Goal: Find contact information: Find contact information

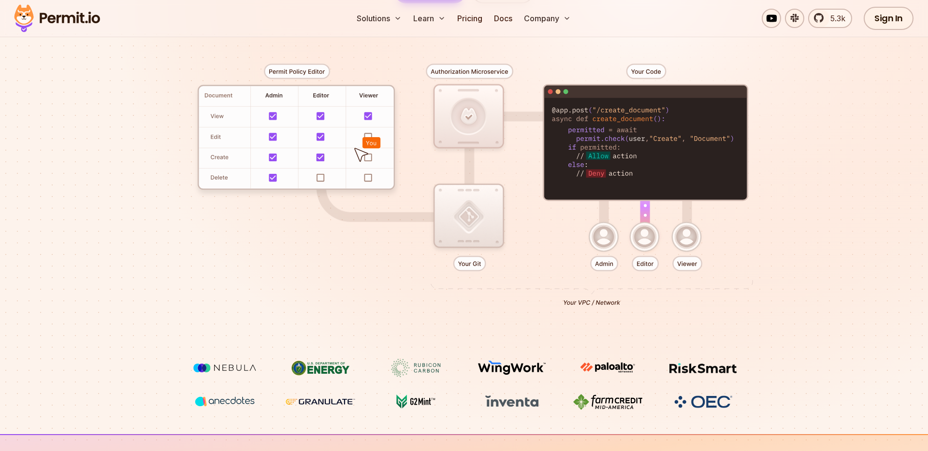
scroll to position [193, 0]
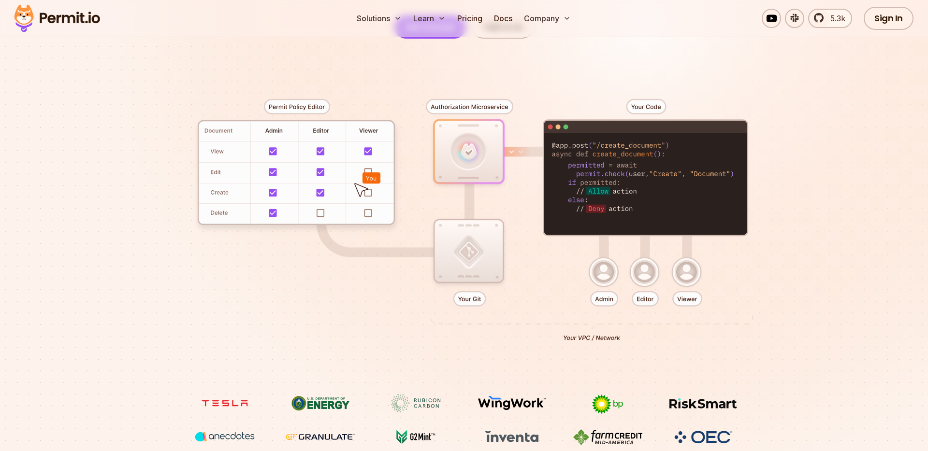
click at [362, 100] on div at bounding box center [464, 217] width 677 height 356
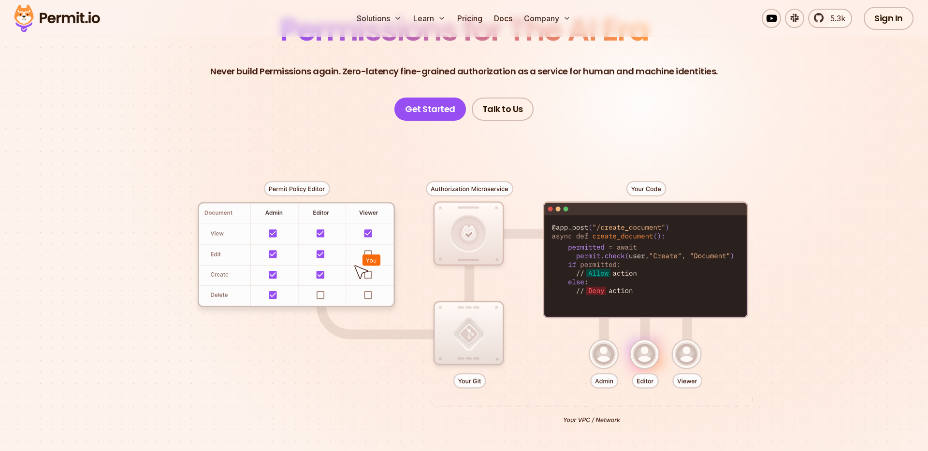
scroll to position [99, 0]
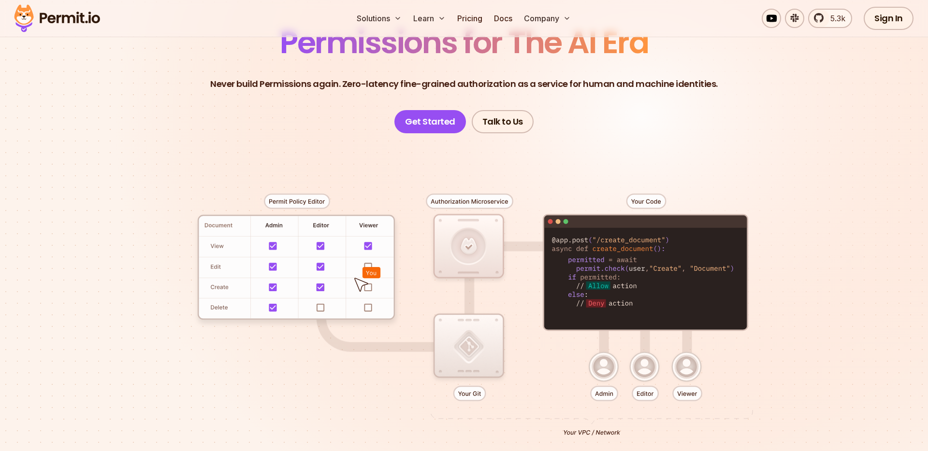
click at [733, 186] on div at bounding box center [464, 311] width 677 height 356
click at [552, 180] on div at bounding box center [464, 311] width 677 height 356
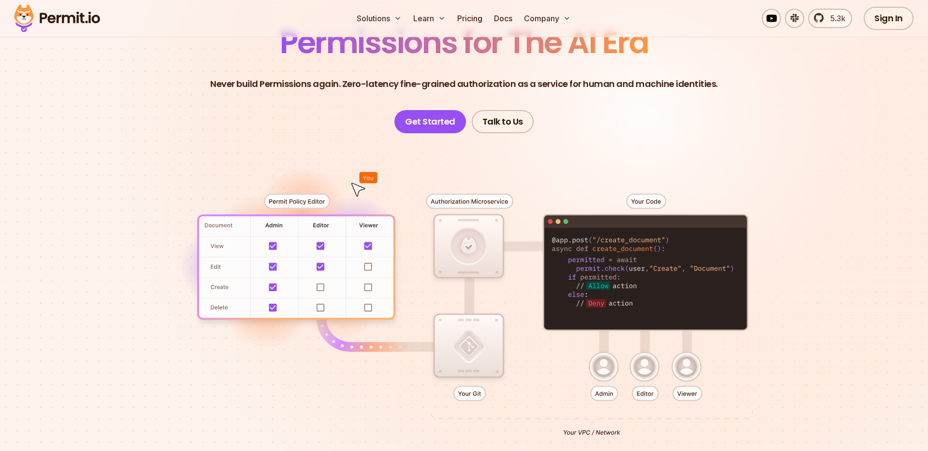
click at [649, 196] on div at bounding box center [464, 311] width 677 height 356
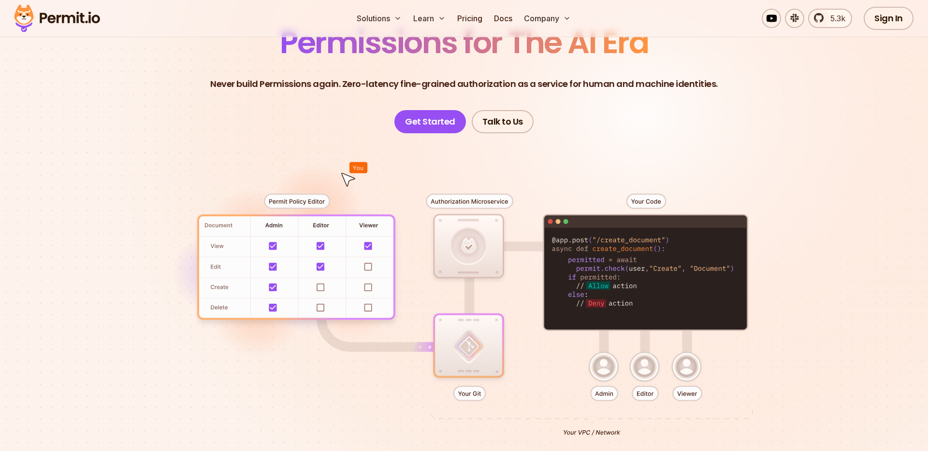
click at [650, 199] on div at bounding box center [464, 311] width 677 height 356
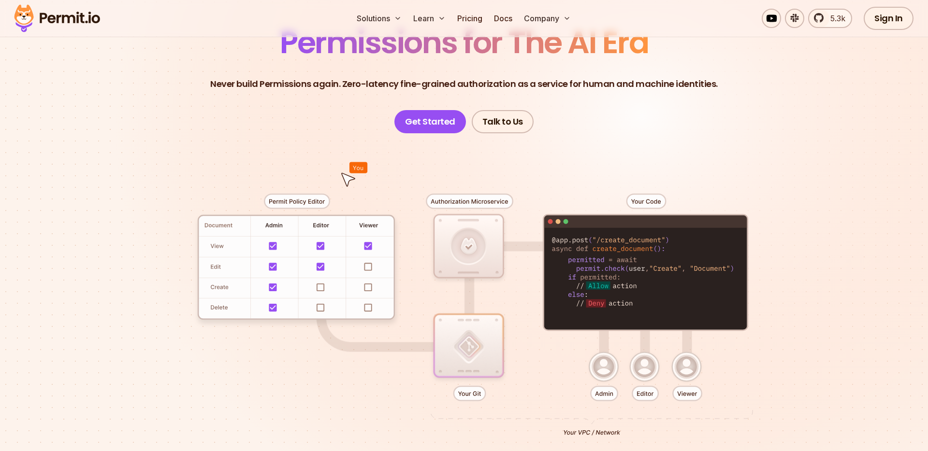
click at [623, 178] on div at bounding box center [464, 311] width 677 height 356
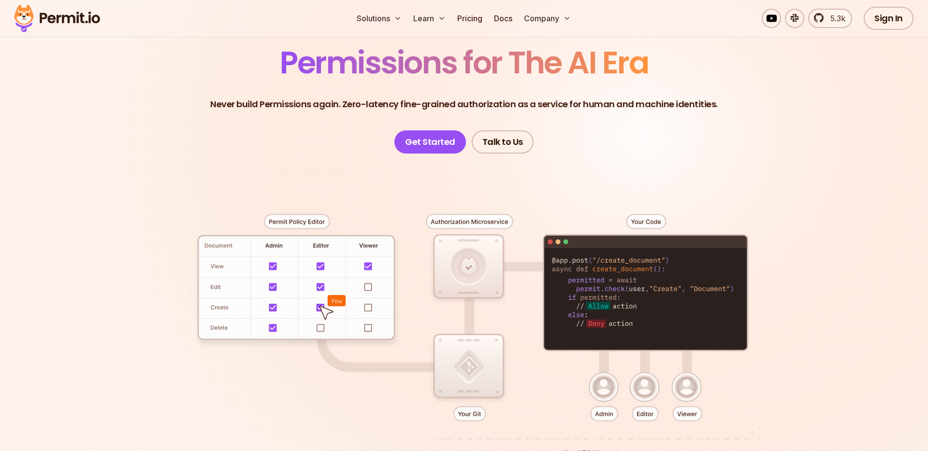
scroll to position [80, 0]
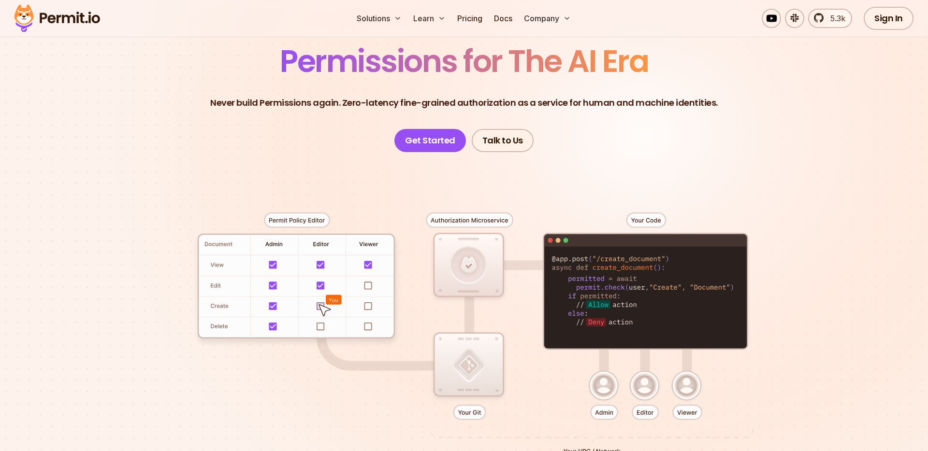
drag, startPoint x: 453, startPoint y: 269, endPoint x: 463, endPoint y: 270, distance: 9.8
click at [455, 269] on div at bounding box center [464, 330] width 677 height 356
click at [472, 272] on div at bounding box center [464, 330] width 677 height 356
click at [494, 138] on link "Talk to Us" at bounding box center [503, 140] width 62 height 23
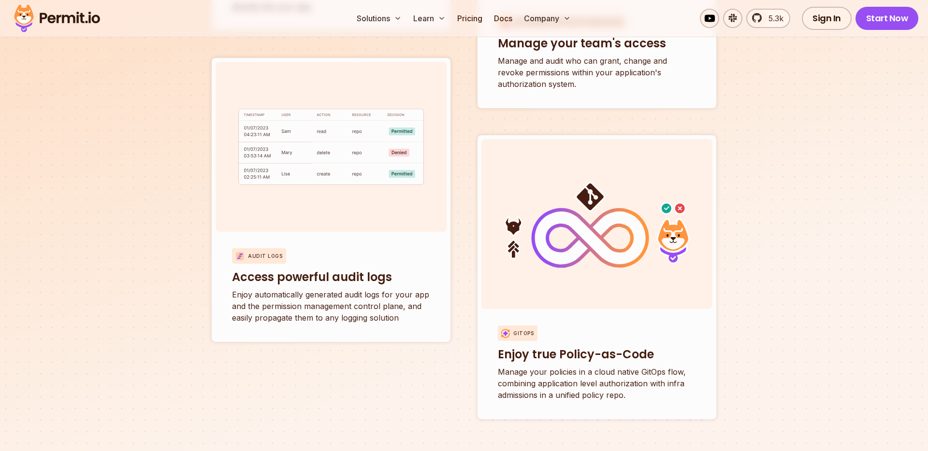
scroll to position [3602, 0]
